Goal: Task Accomplishment & Management: Manage account settings

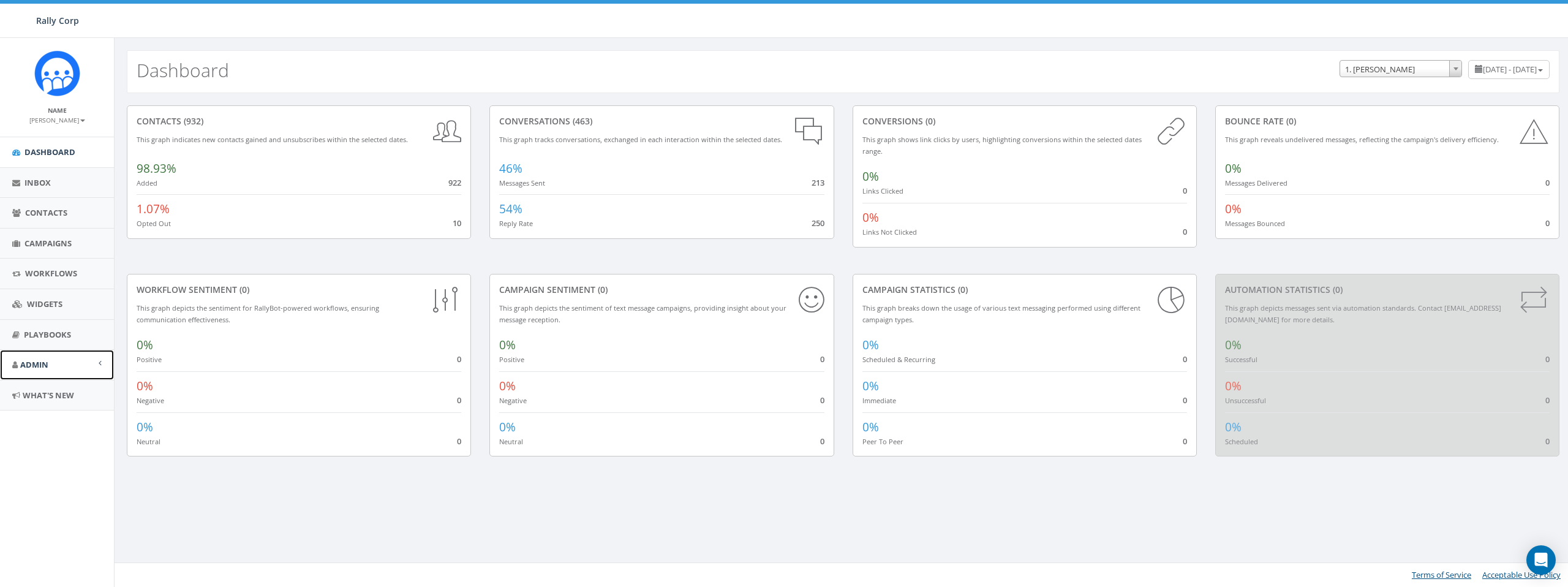
click at [51, 366] on link "Admin" at bounding box center [57, 365] width 114 height 30
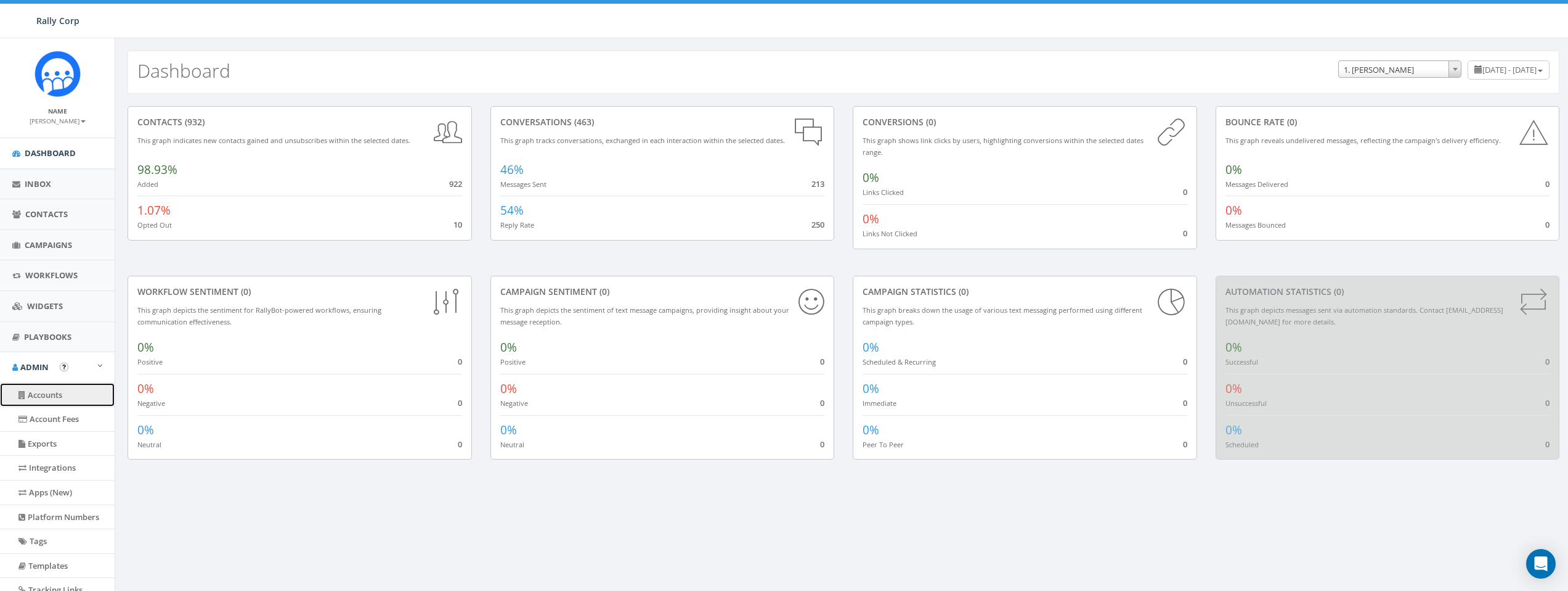
click at [53, 390] on link "Accounts" at bounding box center [57, 395] width 115 height 24
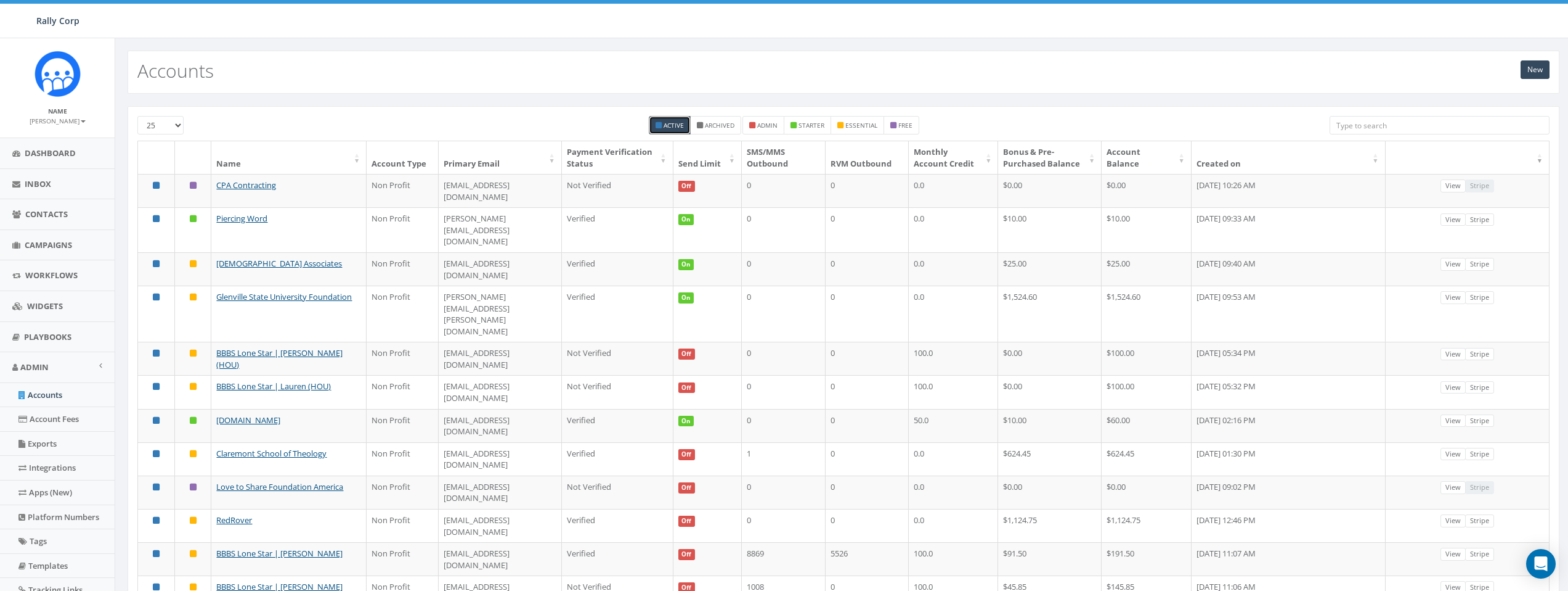
click at [1392, 125] on input "search" at bounding box center [1440, 125] width 220 height 18
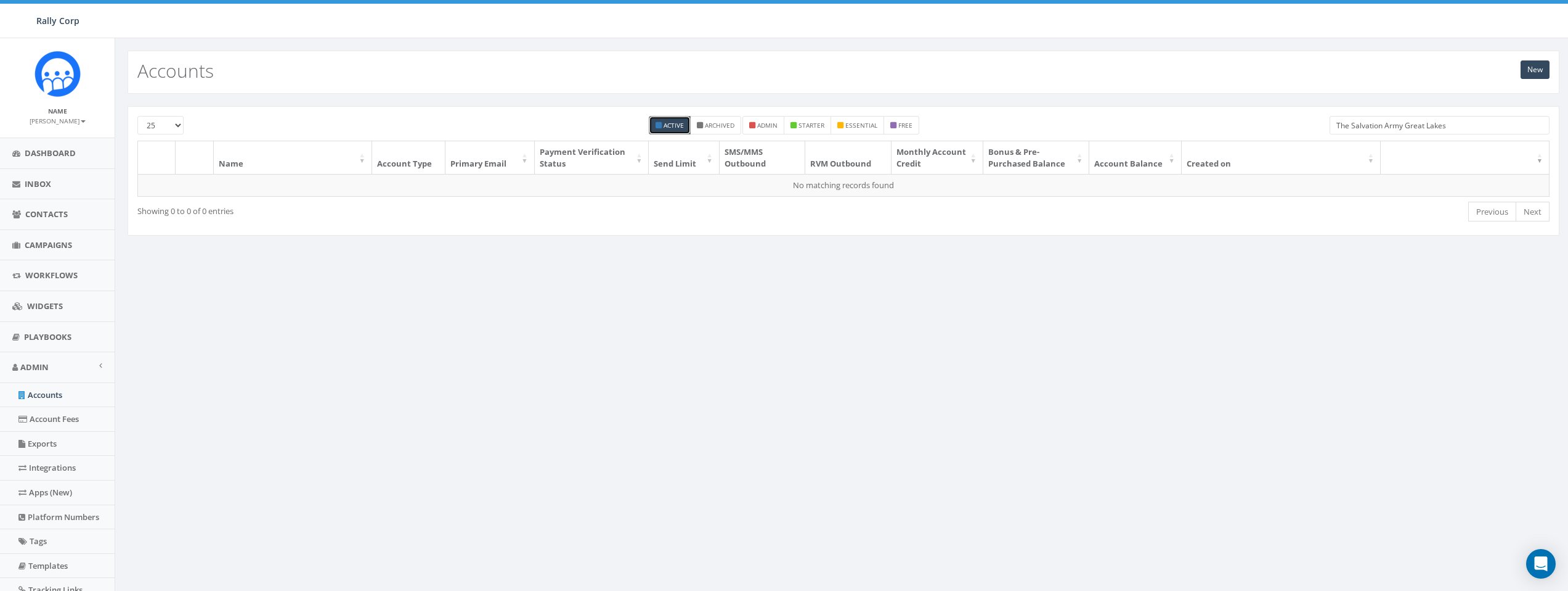
drag, startPoint x: 1353, startPoint y: 127, endPoint x: 1312, endPoint y: 128, distance: 41.0
click at [1312, 128] on div "25 50 100 Active Archived admin starter essential free The Salvation Army Great…" at bounding box center [843, 128] width 1431 height 25
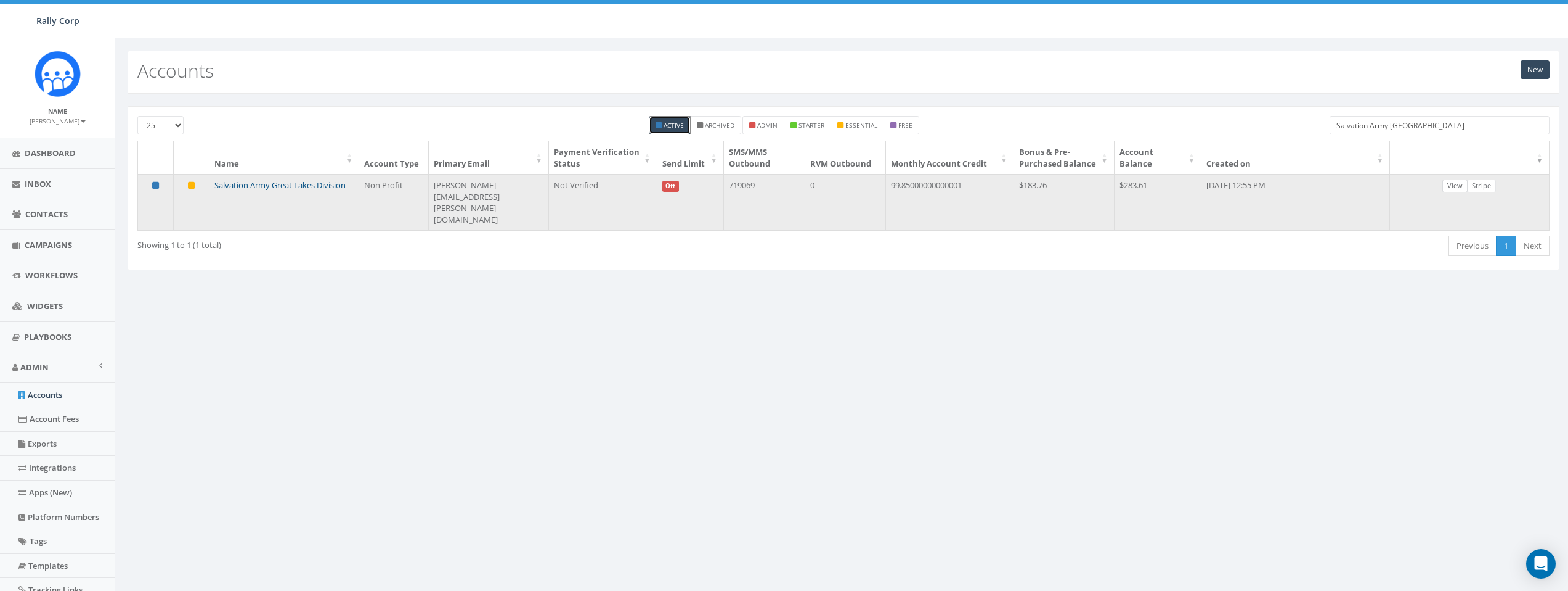
type input "Salvation Army [GEOGRAPHIC_DATA]"
click at [1468, 192] on link "View" at bounding box center [1455, 186] width 25 height 13
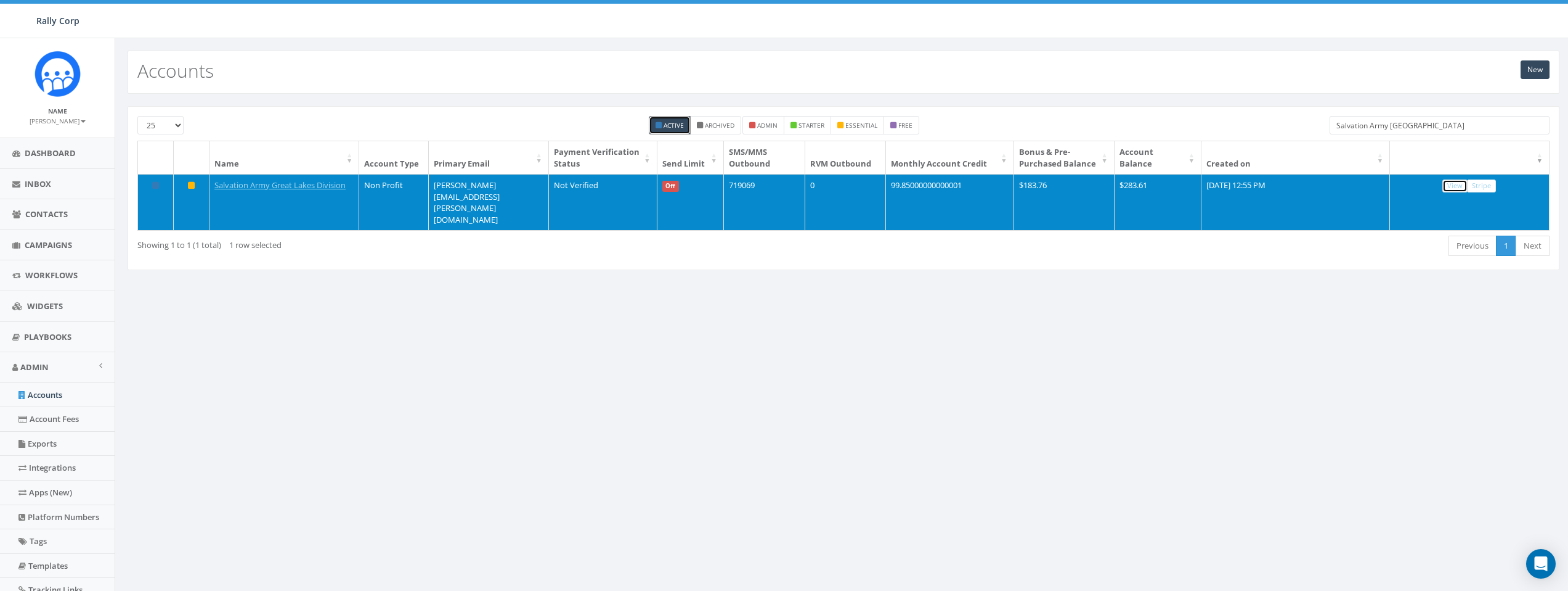
click at [1458, 192] on link "View" at bounding box center [1455, 186] width 25 height 13
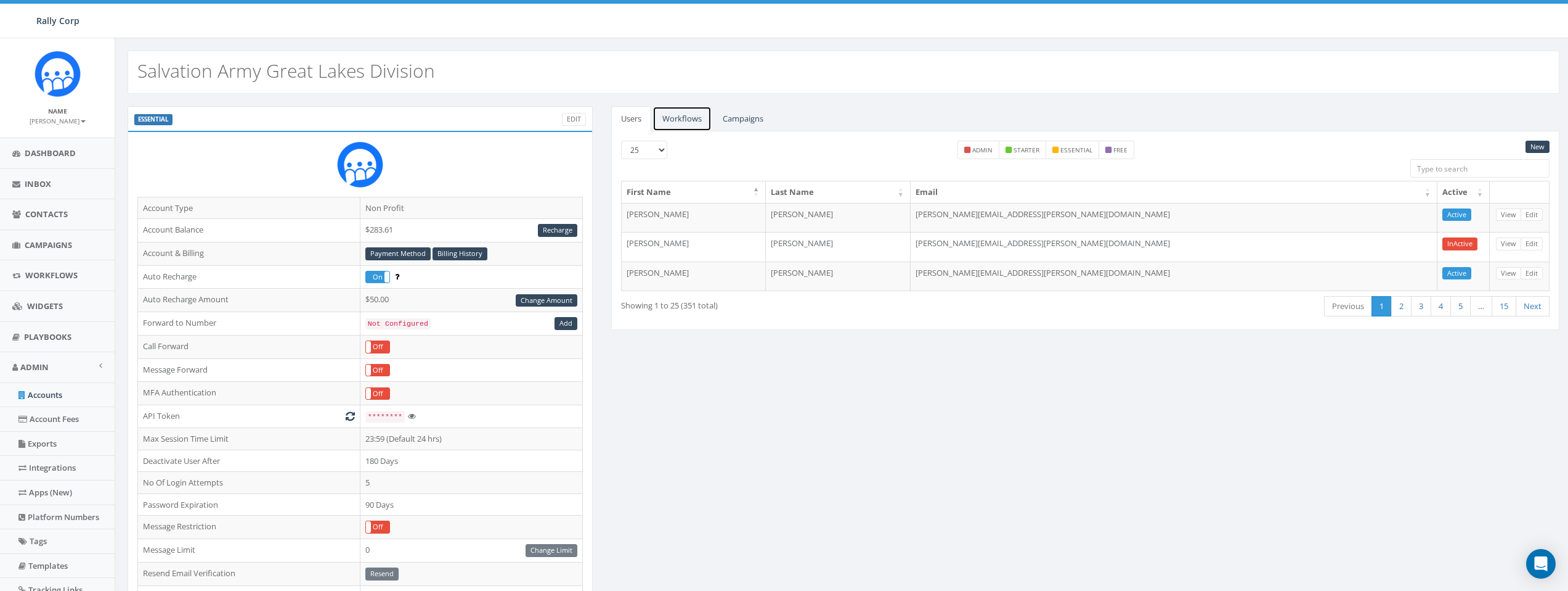
click at [685, 119] on link "Workflows" at bounding box center [682, 119] width 59 height 26
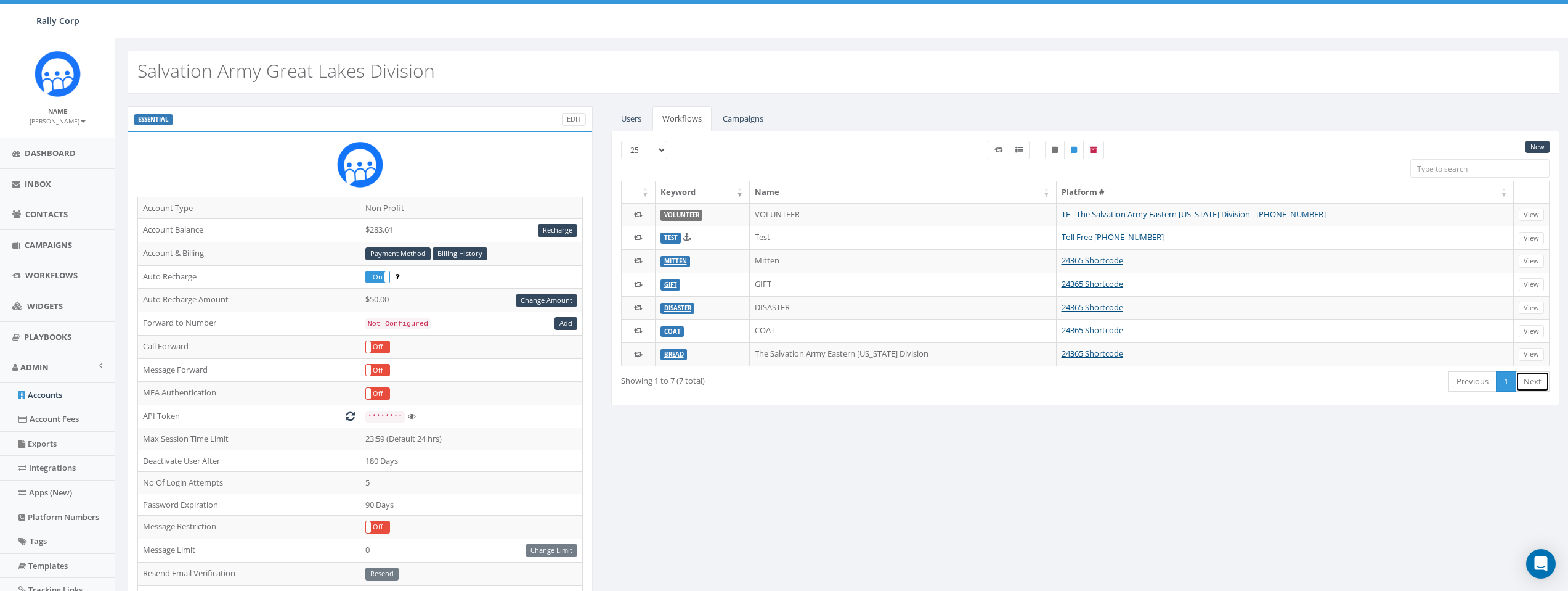
click at [1538, 383] on link "Next" at bounding box center [1533, 381] width 34 height 21
click at [750, 120] on link "Campaigns" at bounding box center [743, 119] width 60 height 26
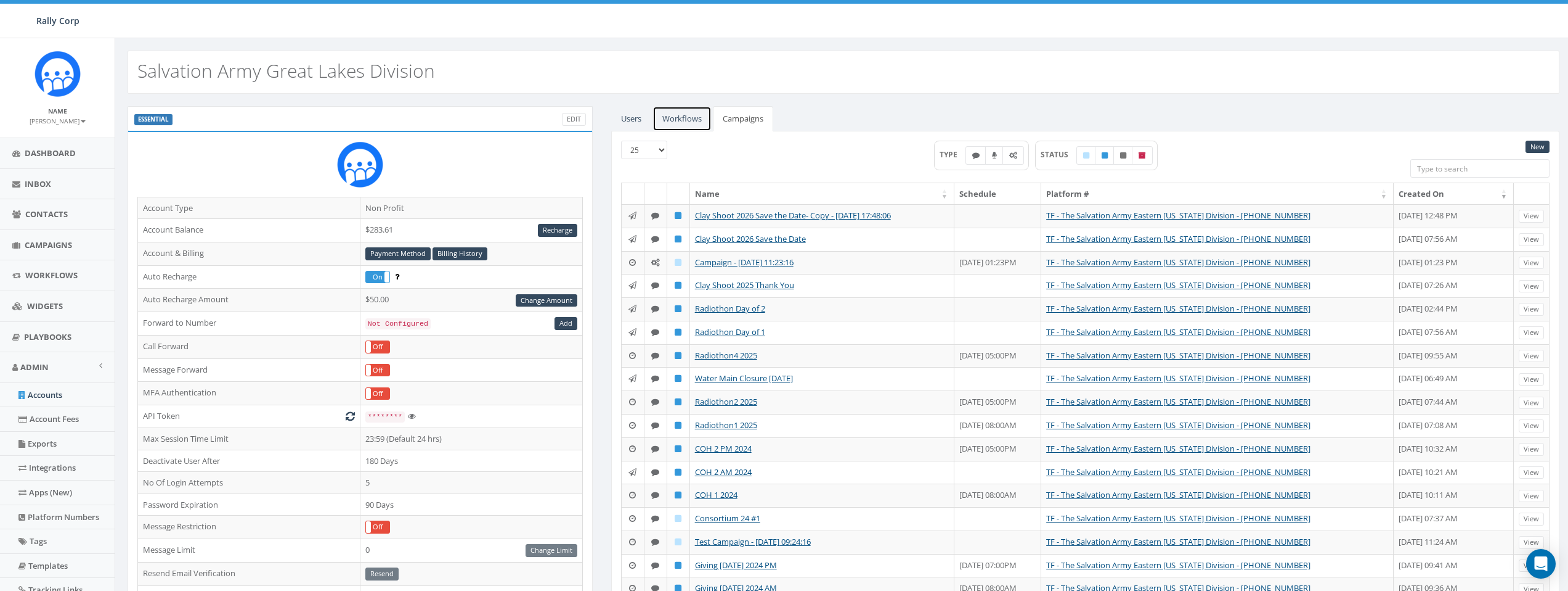
click at [672, 120] on link "Workflows" at bounding box center [682, 119] width 59 height 26
